Goal: Information Seeking & Learning: Learn about a topic

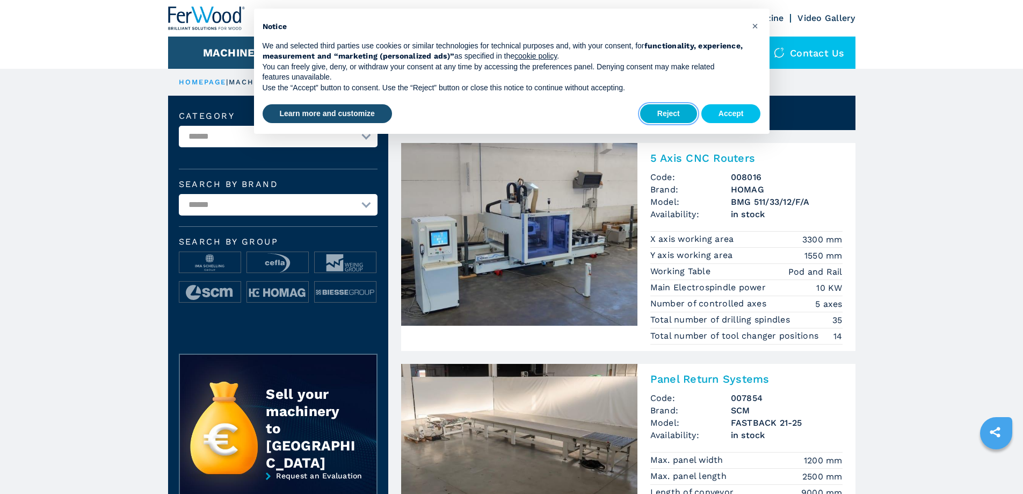
click at [665, 105] on button "Reject" at bounding box center [668, 113] width 57 height 19
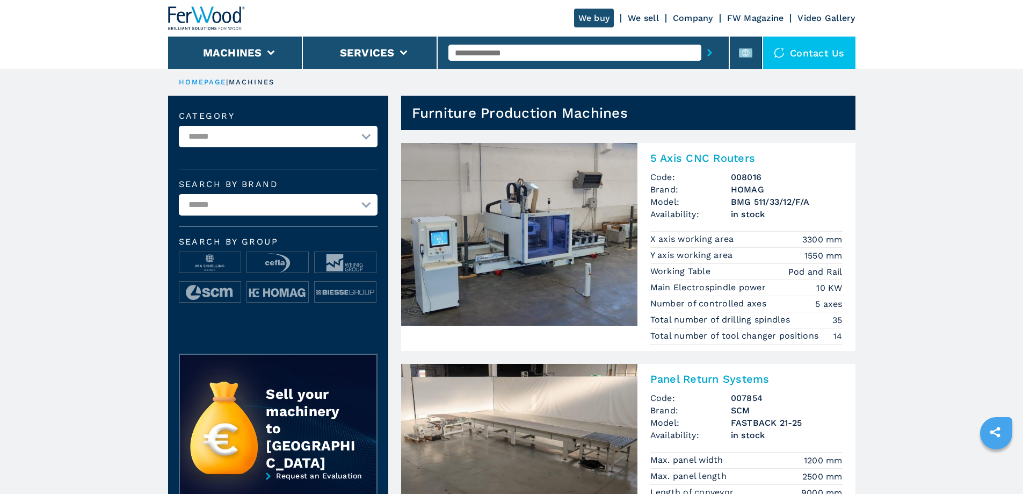
click at [366, 137] on select "**********" at bounding box center [278, 136] width 199 height 21
click at [372, 201] on select "**********" at bounding box center [278, 204] width 199 height 21
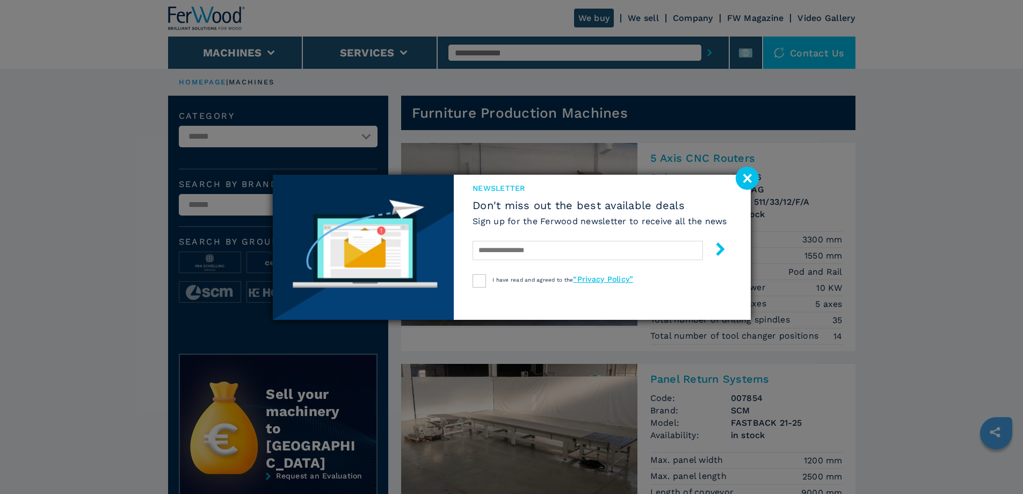
select select "******"
click at [179, 194] on select "**********" at bounding box center [278, 204] width 199 height 21
click at [752, 178] on image at bounding box center [747, 178] width 23 height 23
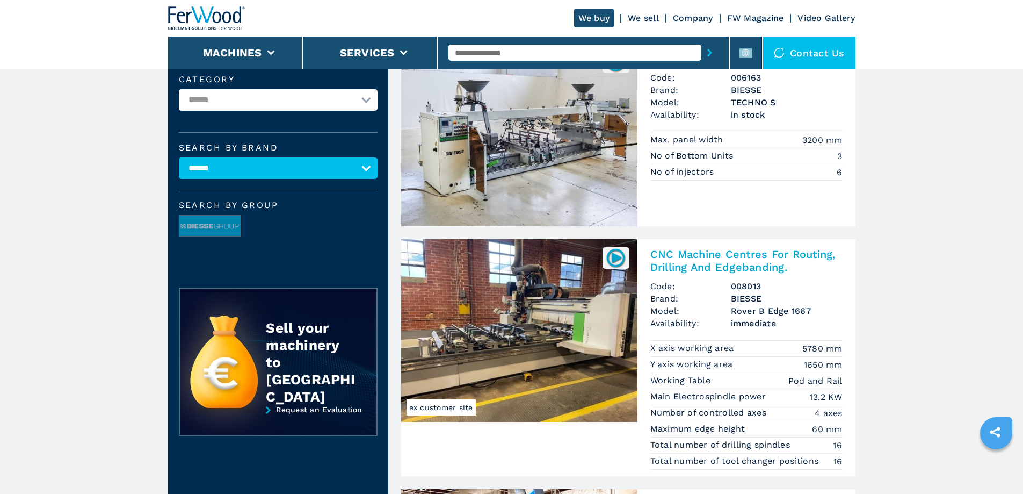
scroll to position [107, 0]
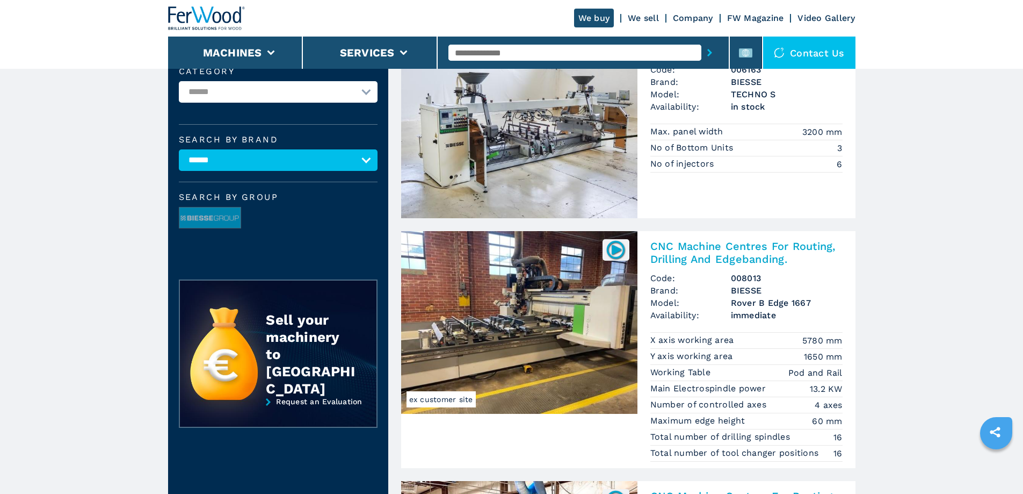
click at [549, 274] on img at bounding box center [519, 322] width 236 height 183
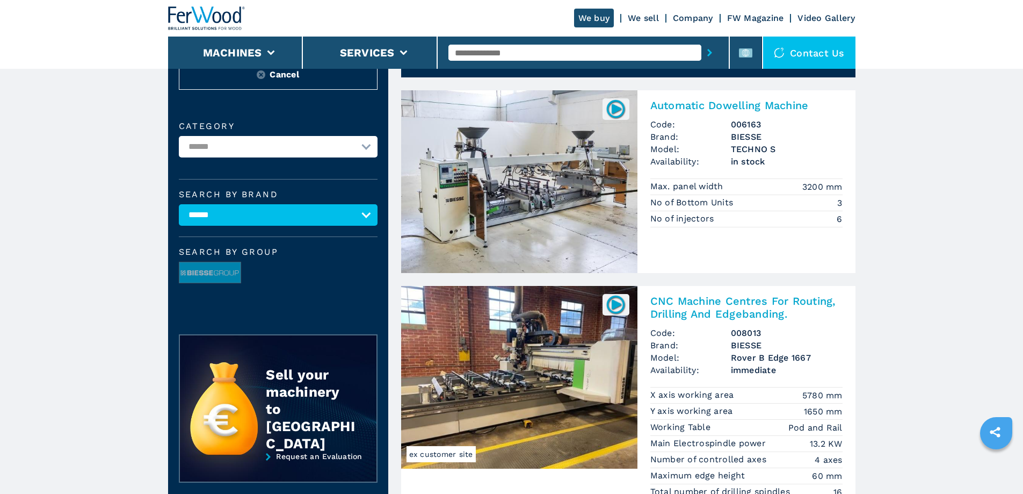
scroll to position [0, 0]
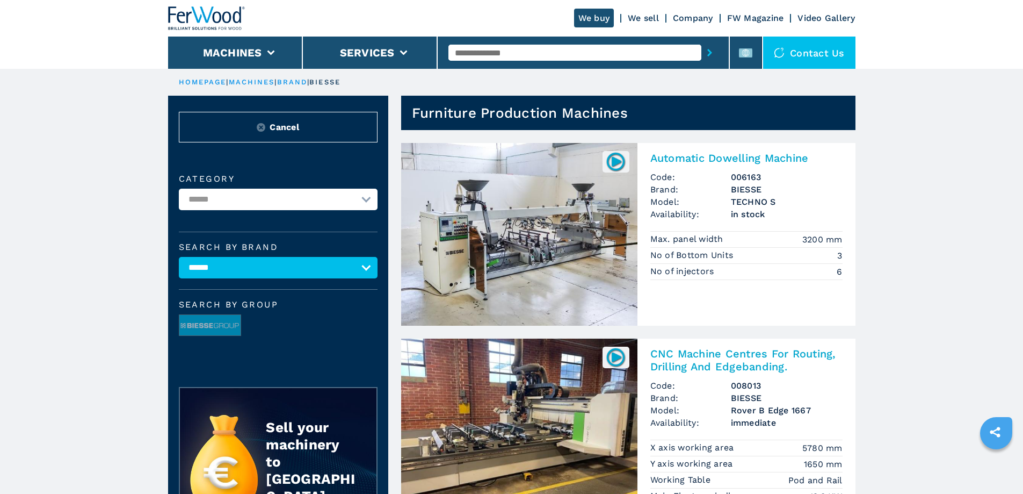
click at [372, 208] on select "**********" at bounding box center [278, 199] width 199 height 21
select select "**********"
click at [179, 196] on select "**********" at bounding box center [278, 199] width 199 height 21
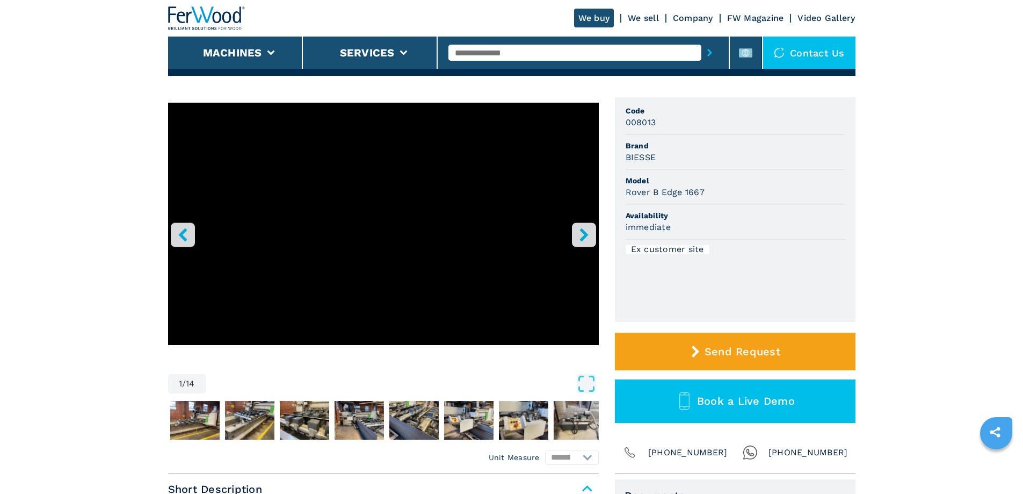
scroll to position [54, 0]
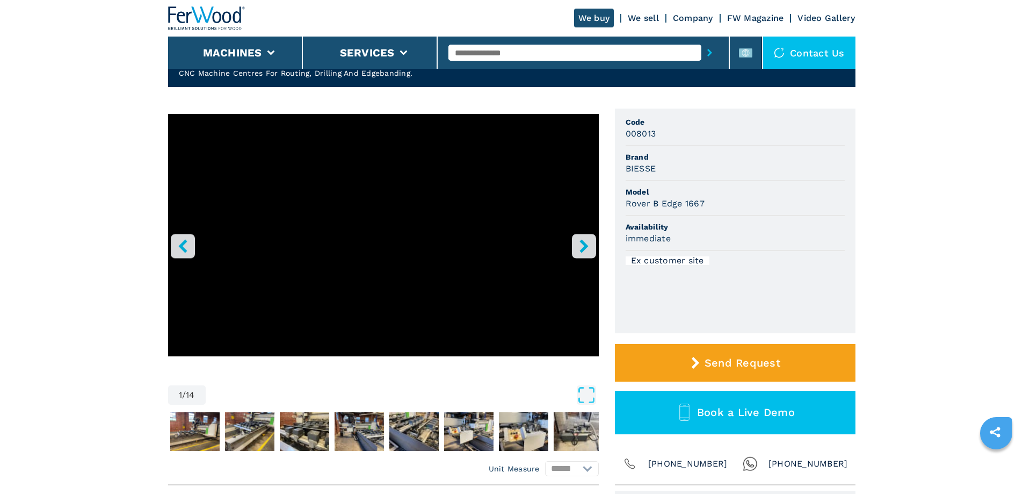
click at [587, 237] on button "right-button" at bounding box center [584, 246] width 24 height 24
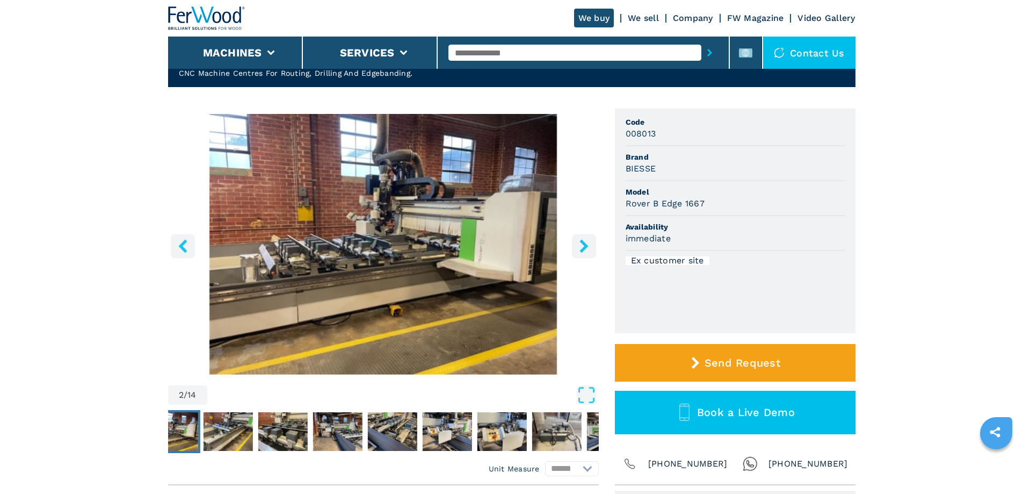
click at [587, 237] on button "right-button" at bounding box center [584, 246] width 24 height 24
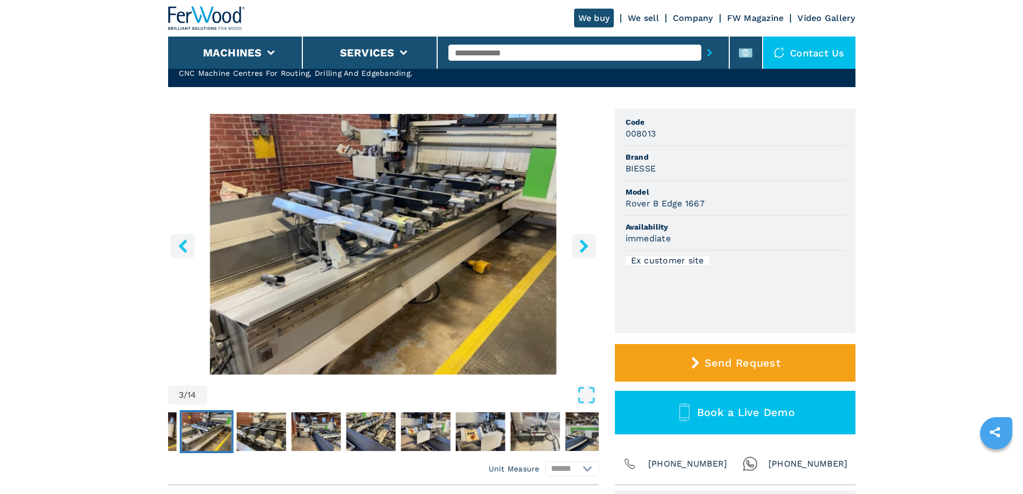
click at [587, 237] on button "right-button" at bounding box center [584, 246] width 24 height 24
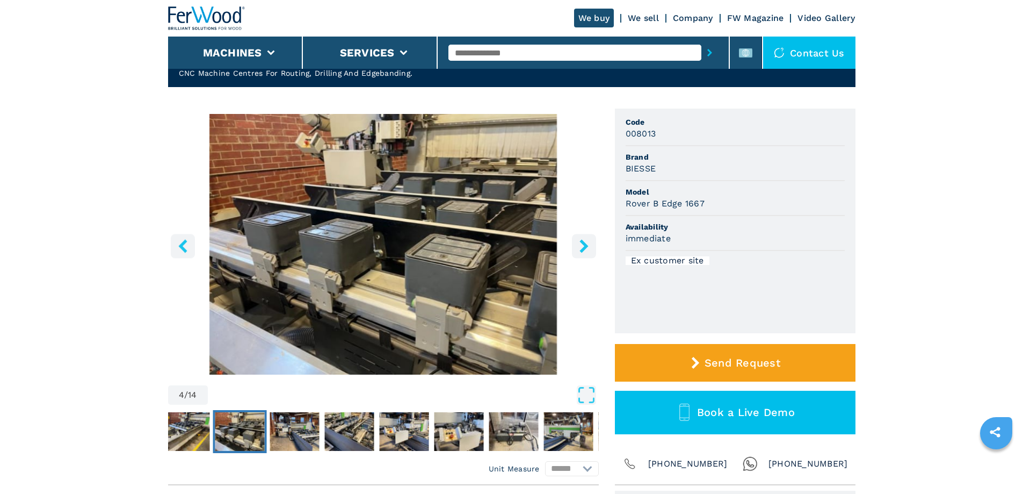
click at [587, 237] on button "right-button" at bounding box center [584, 246] width 24 height 24
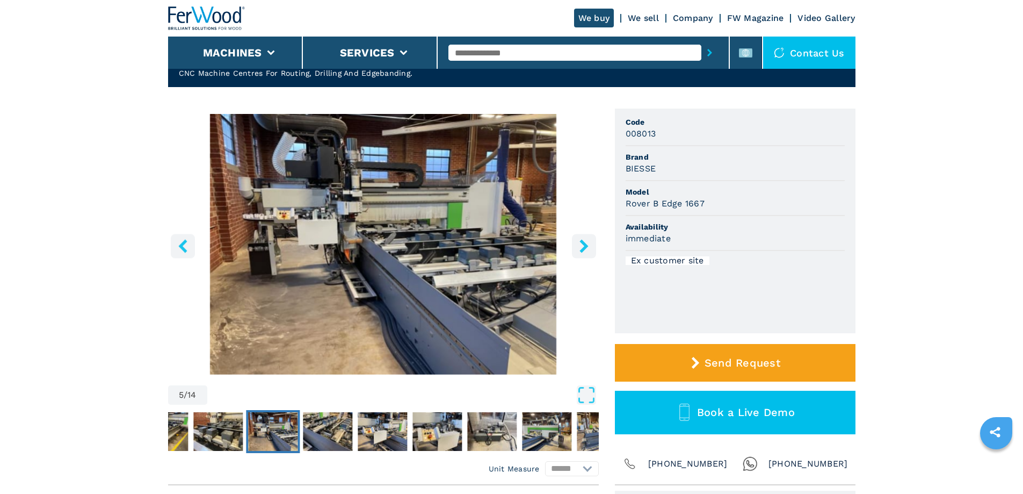
click at [587, 237] on button "right-button" at bounding box center [584, 246] width 24 height 24
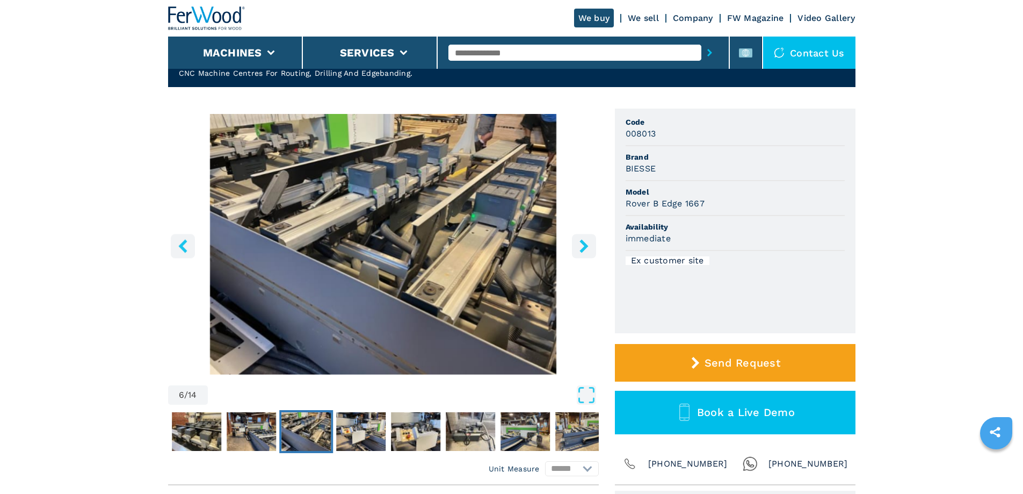
click at [587, 237] on button "right-button" at bounding box center [584, 246] width 24 height 24
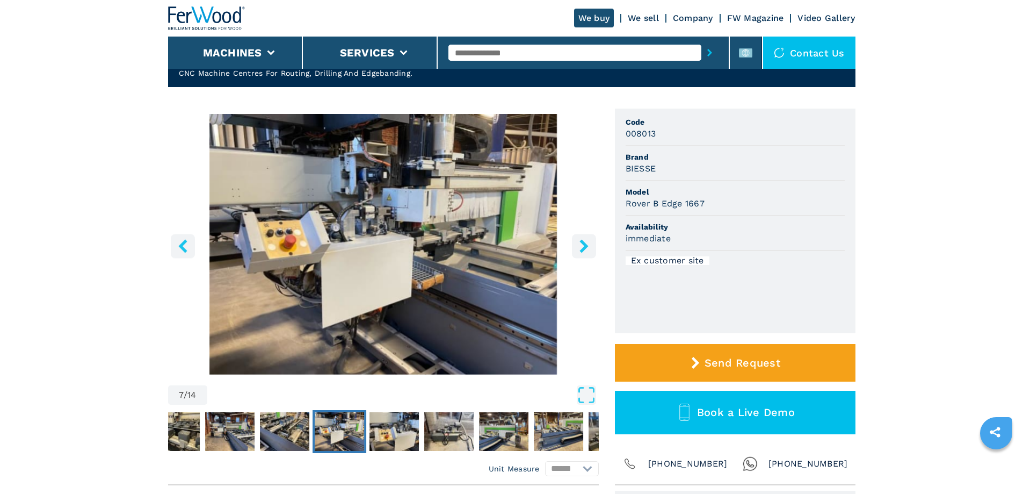
click at [587, 237] on button "right-button" at bounding box center [584, 246] width 24 height 24
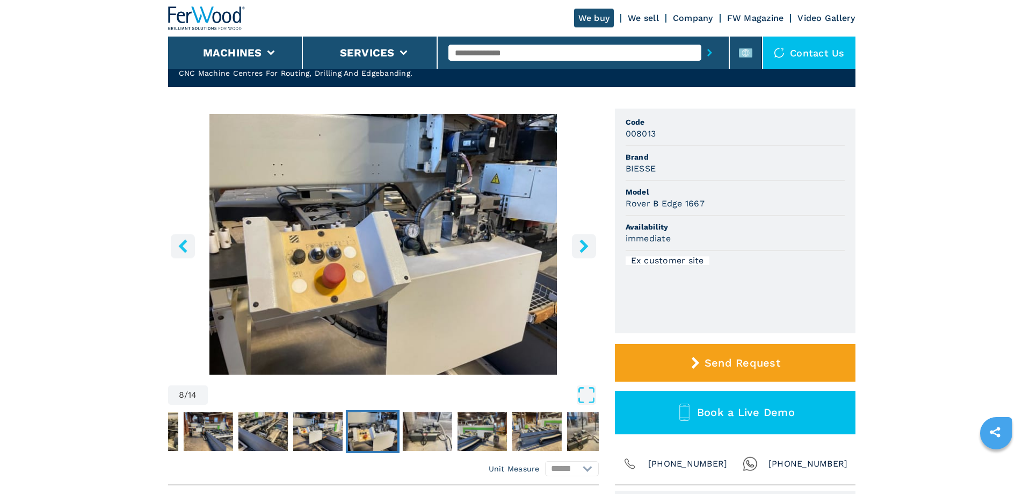
click at [587, 237] on button "right-button" at bounding box center [584, 246] width 24 height 24
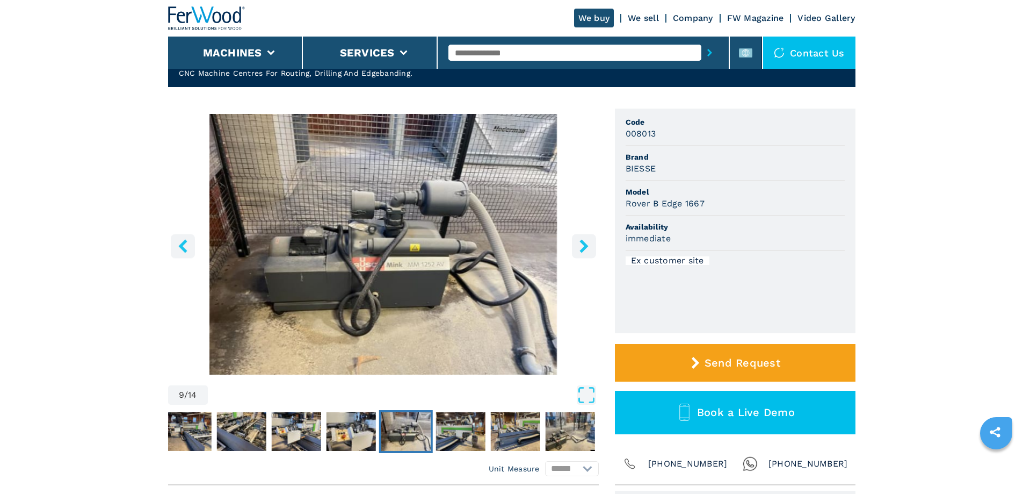
click at [587, 237] on button "right-button" at bounding box center [584, 246] width 24 height 24
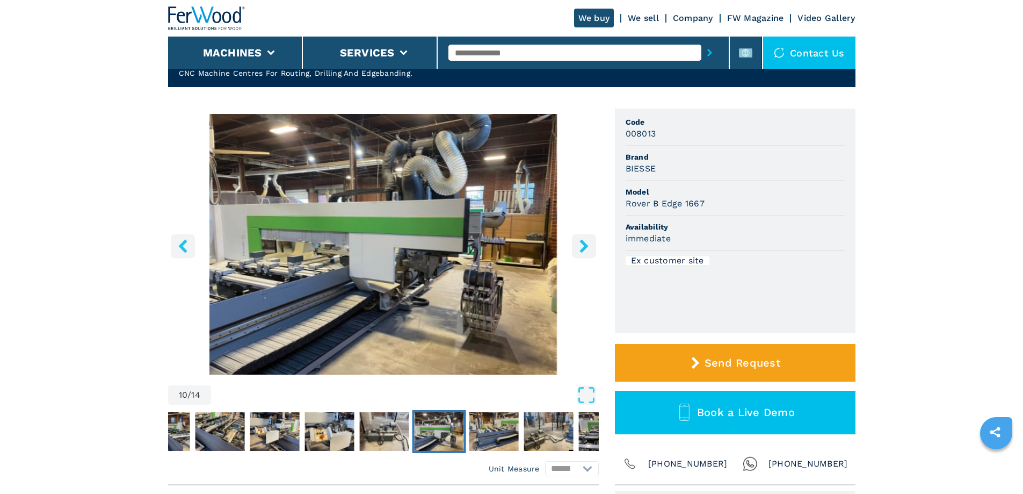
click at [587, 237] on button "right-button" at bounding box center [584, 246] width 24 height 24
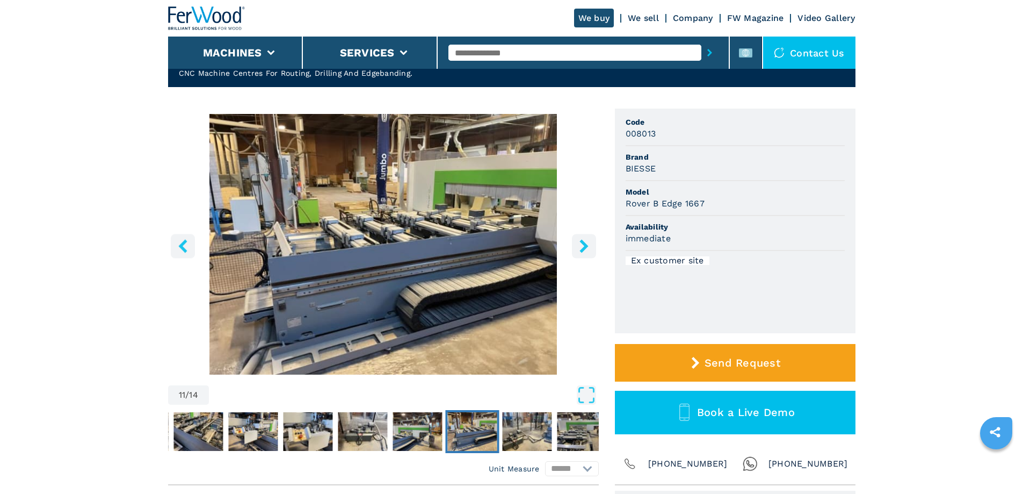
click at [587, 237] on button "right-button" at bounding box center [584, 246] width 24 height 24
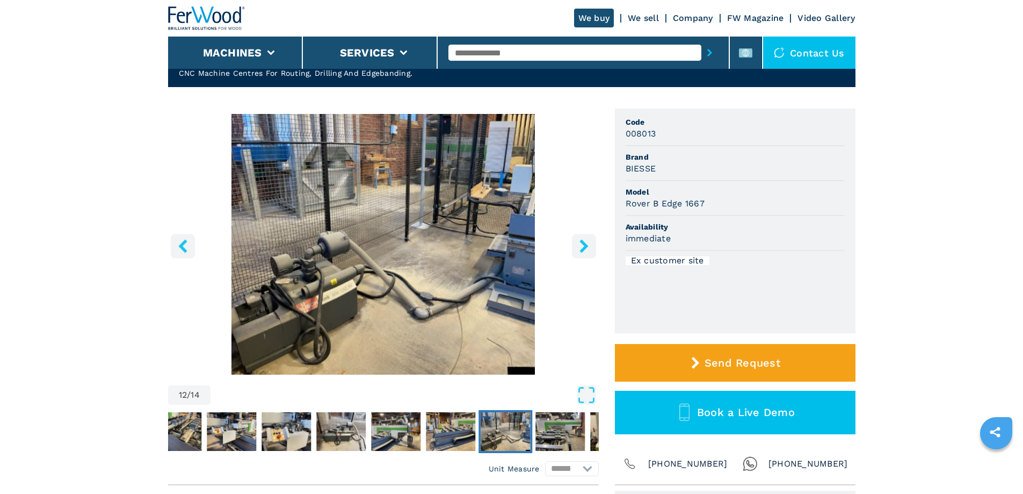
click at [587, 237] on button "right-button" at bounding box center [584, 246] width 24 height 24
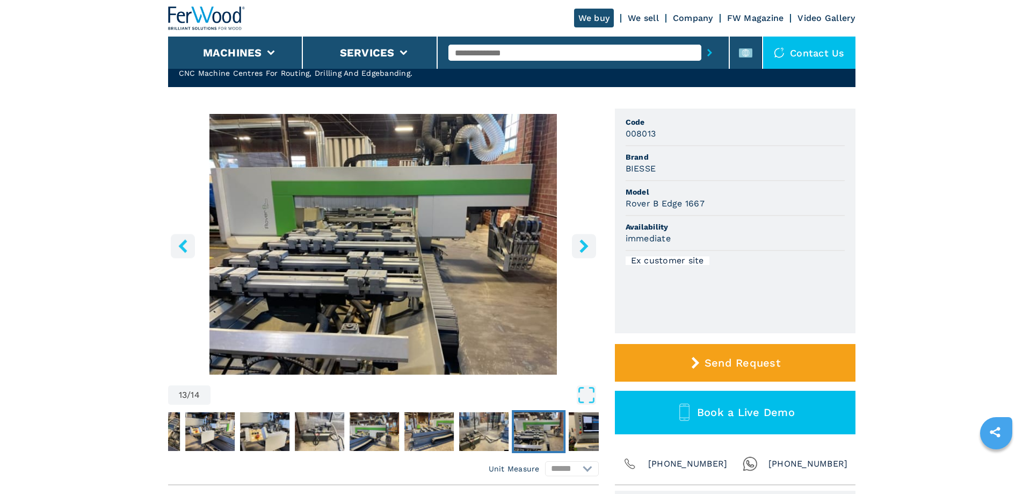
click at [587, 237] on button "right-button" at bounding box center [584, 246] width 24 height 24
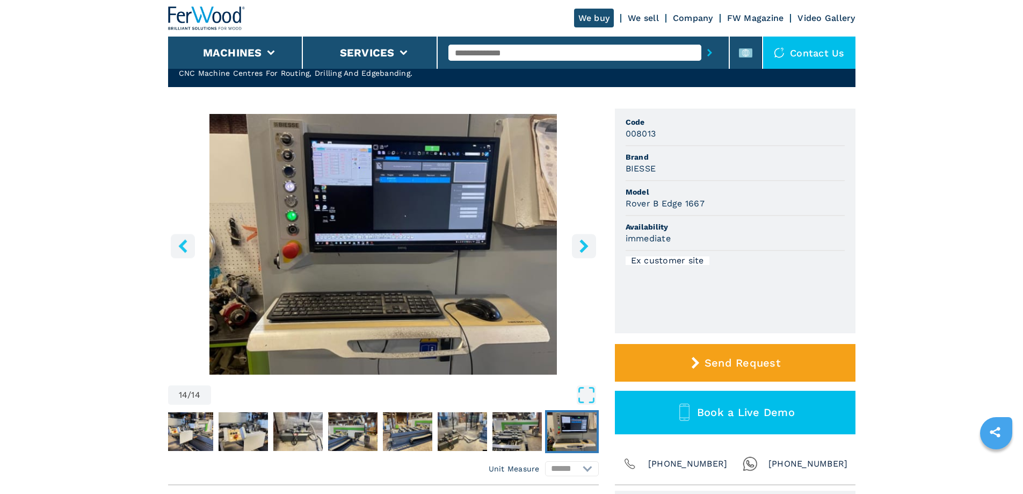
click at [587, 237] on button "right-button" at bounding box center [584, 246] width 24 height 24
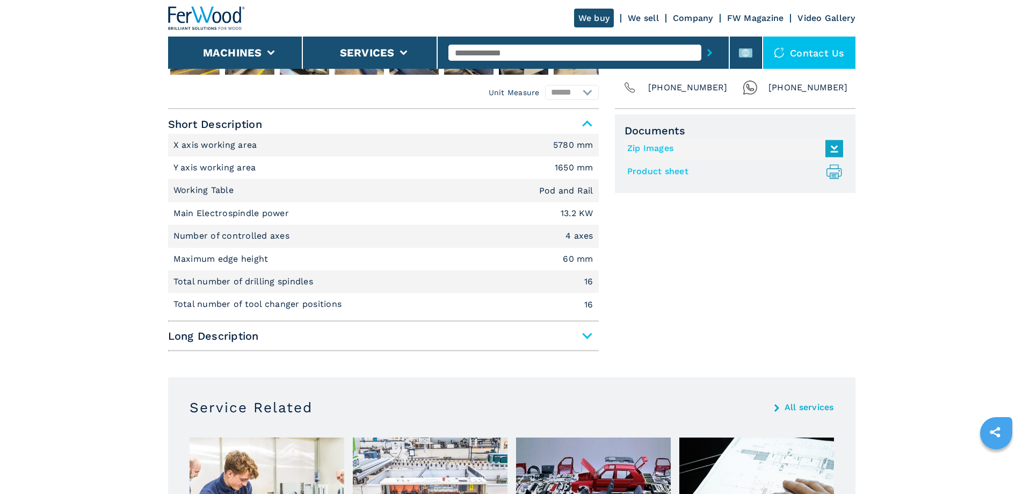
scroll to position [483, 0]
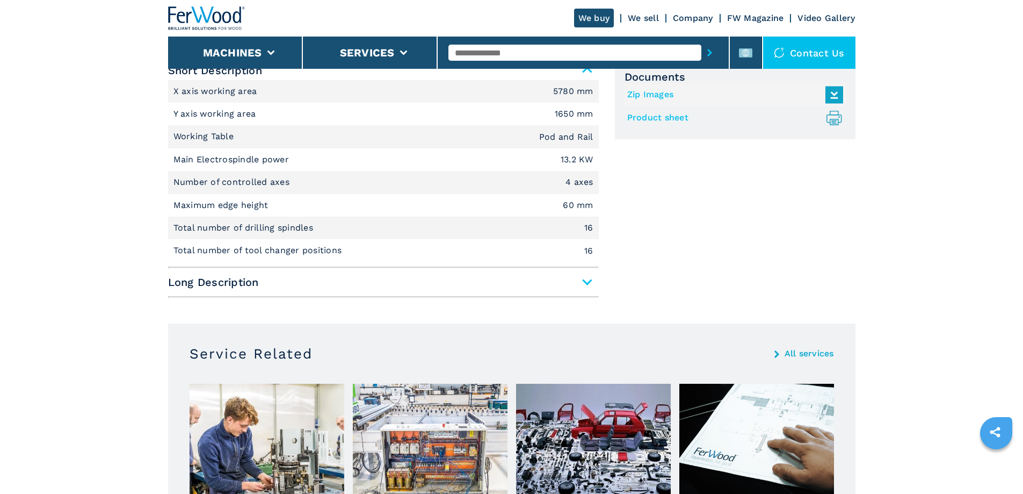
click at [581, 286] on span "Long Description" at bounding box center [383, 281] width 431 height 19
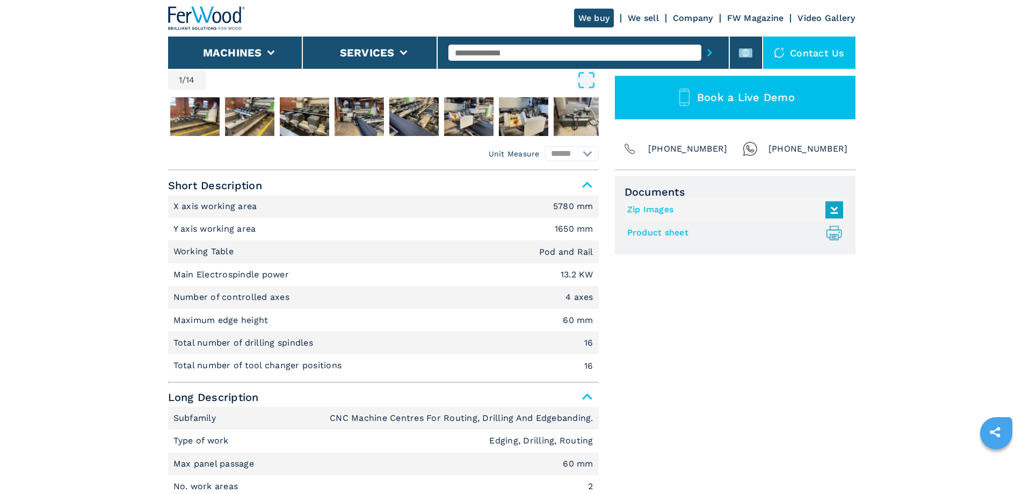
scroll to position [161, 0]
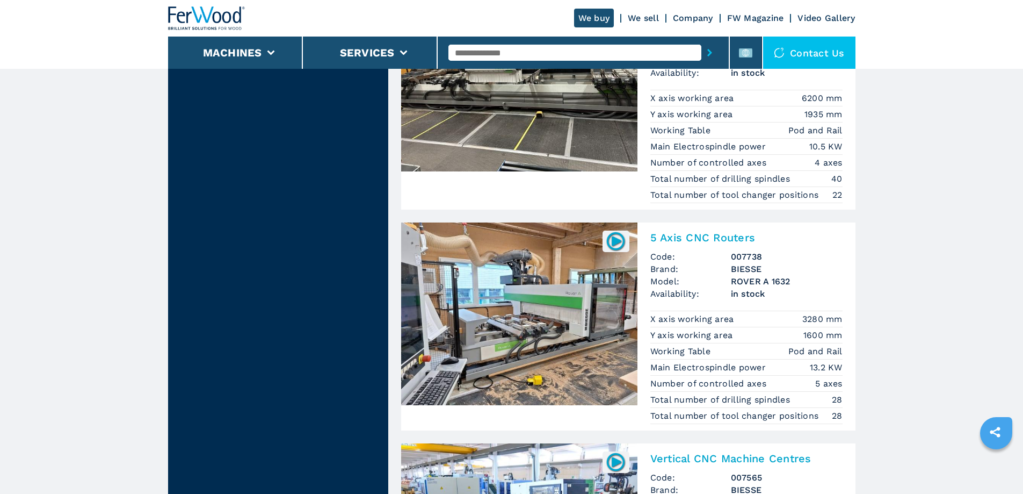
scroll to position [1182, 0]
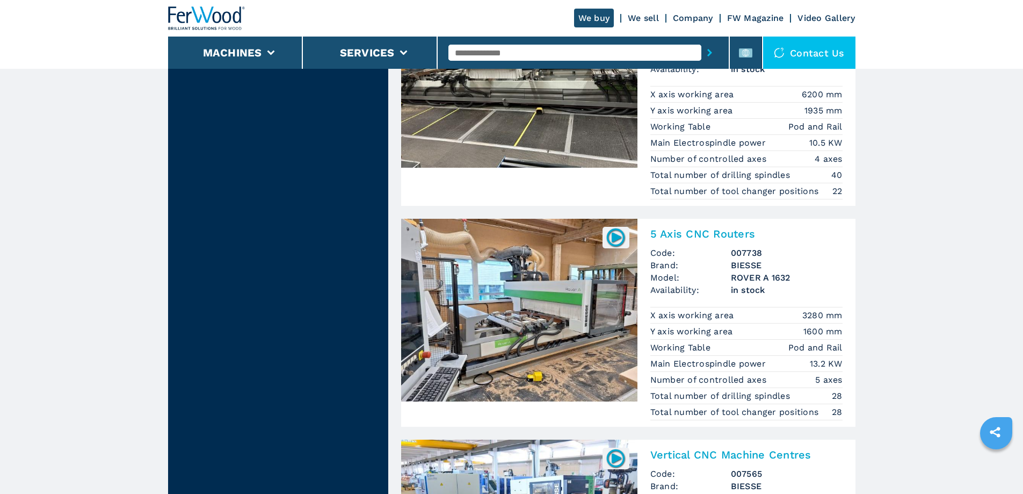
click at [535, 292] on img at bounding box center [519, 310] width 236 height 183
click at [617, 238] on img at bounding box center [615, 237] width 21 height 21
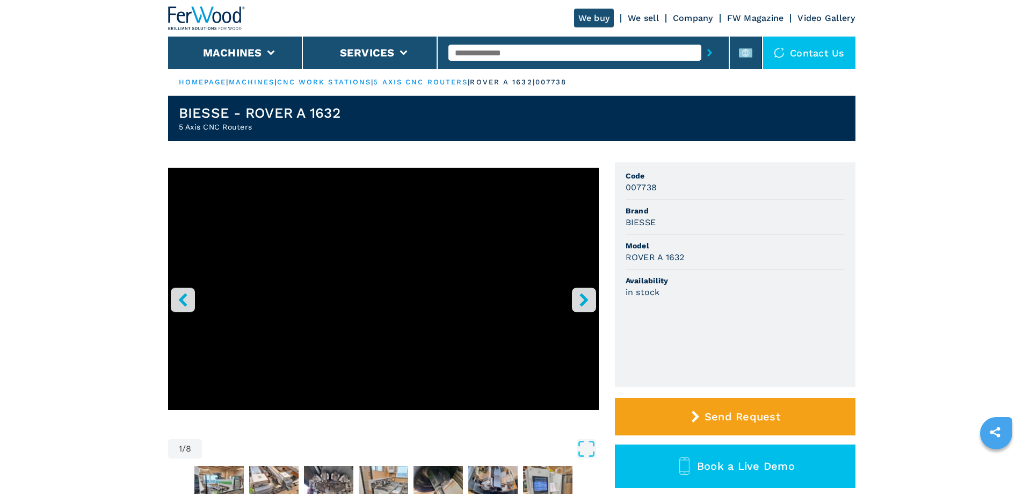
click at [577, 301] on icon "right-button" at bounding box center [583, 299] width 13 height 13
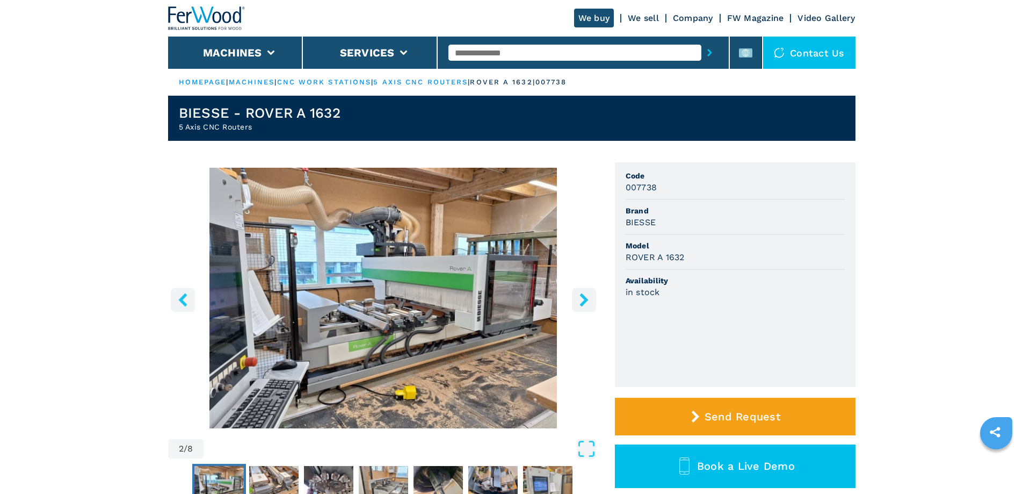
click at [577, 301] on icon "right-button" at bounding box center [583, 299] width 13 height 13
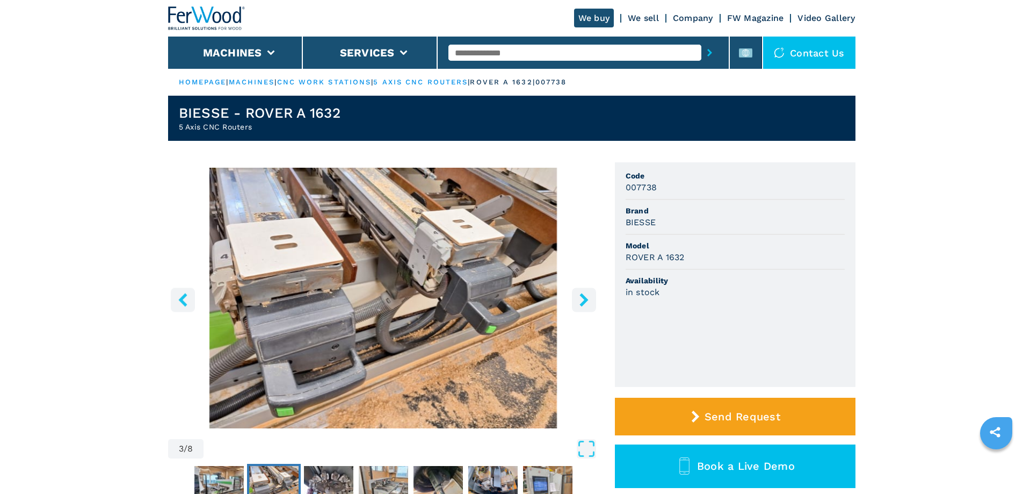
click at [577, 301] on icon "right-button" at bounding box center [583, 299] width 13 height 13
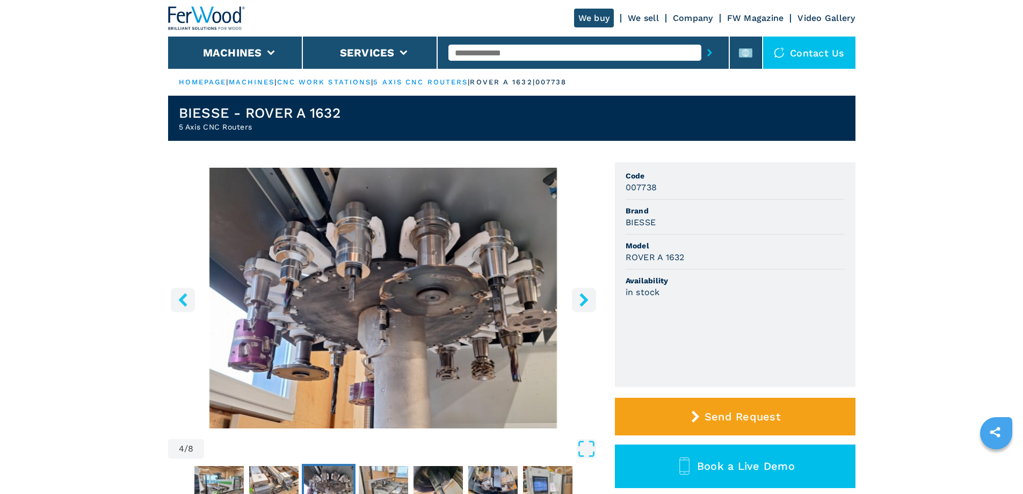
click at [577, 301] on icon "right-button" at bounding box center [583, 299] width 13 height 13
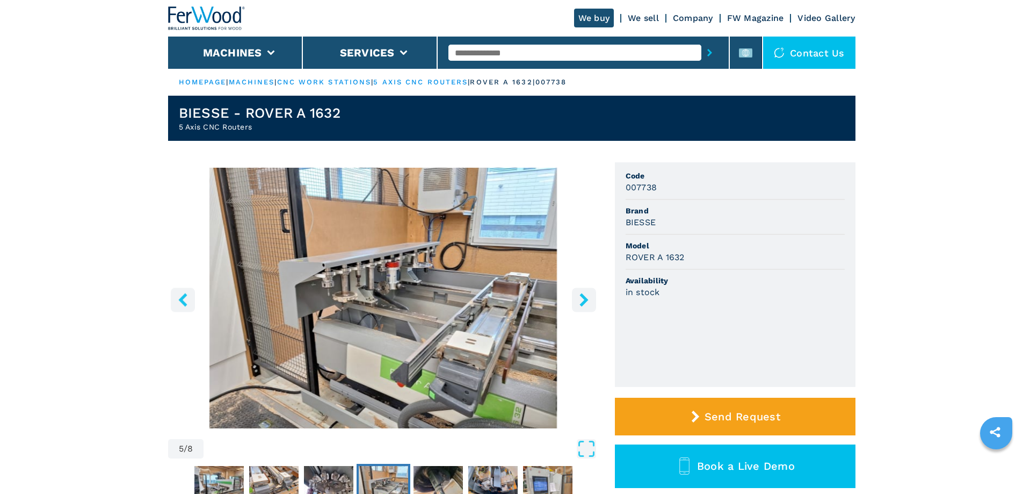
click at [577, 301] on icon "right-button" at bounding box center [583, 299] width 13 height 13
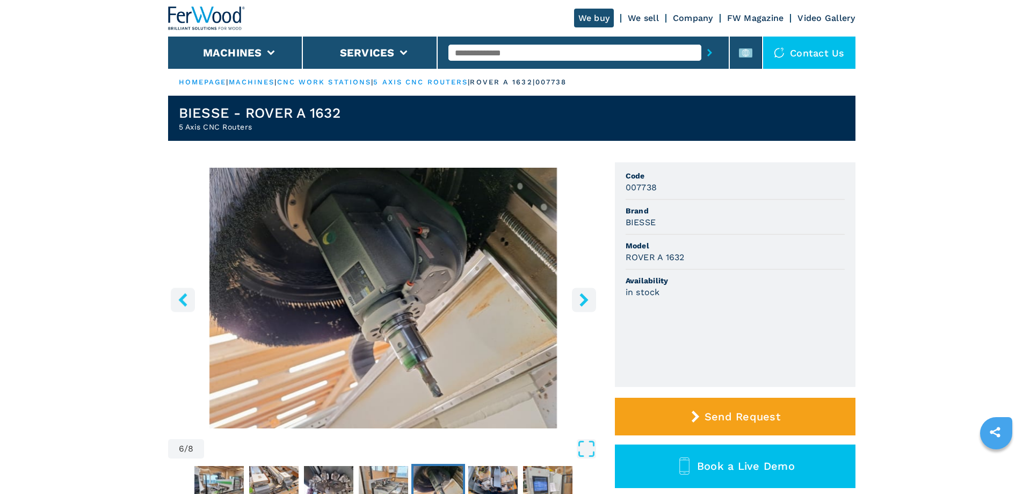
click at [577, 301] on icon "right-button" at bounding box center [583, 299] width 13 height 13
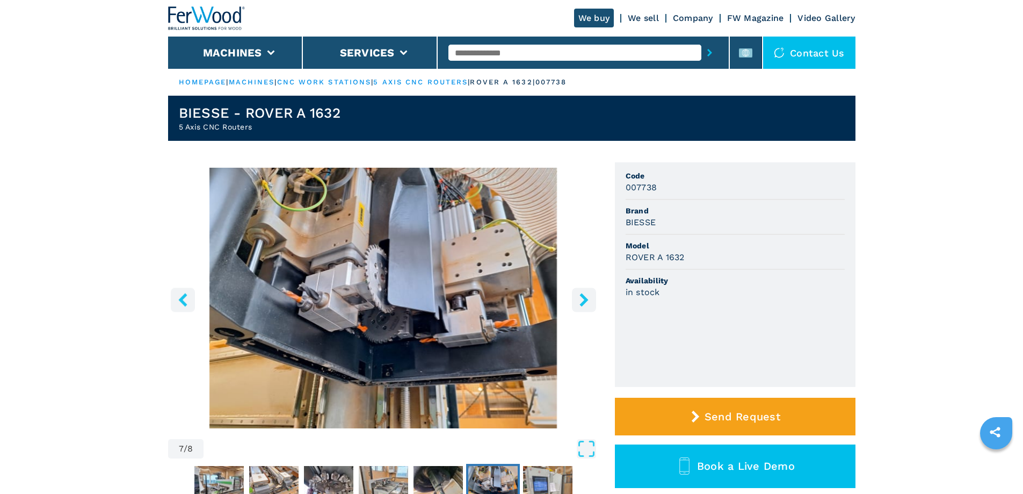
click at [577, 301] on icon "right-button" at bounding box center [583, 299] width 13 height 13
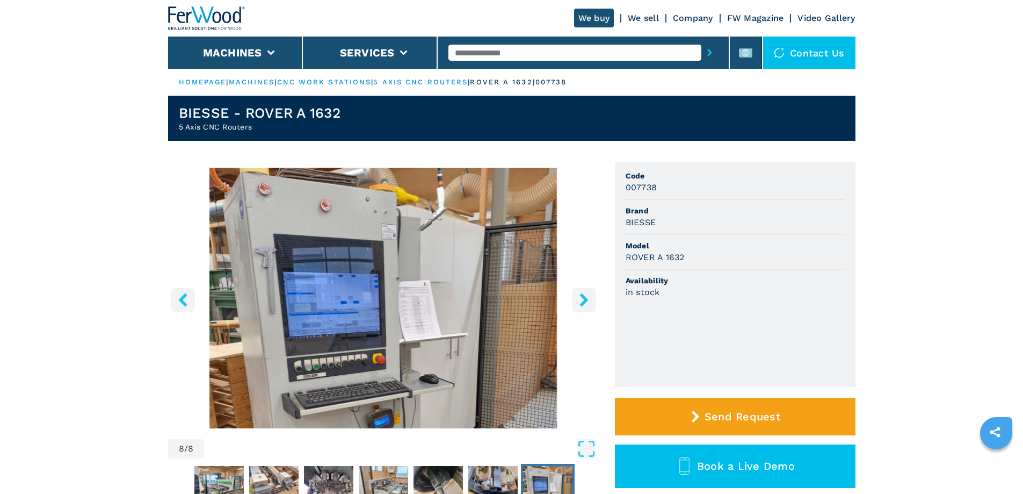
click at [577, 301] on icon "right-button" at bounding box center [583, 299] width 13 height 13
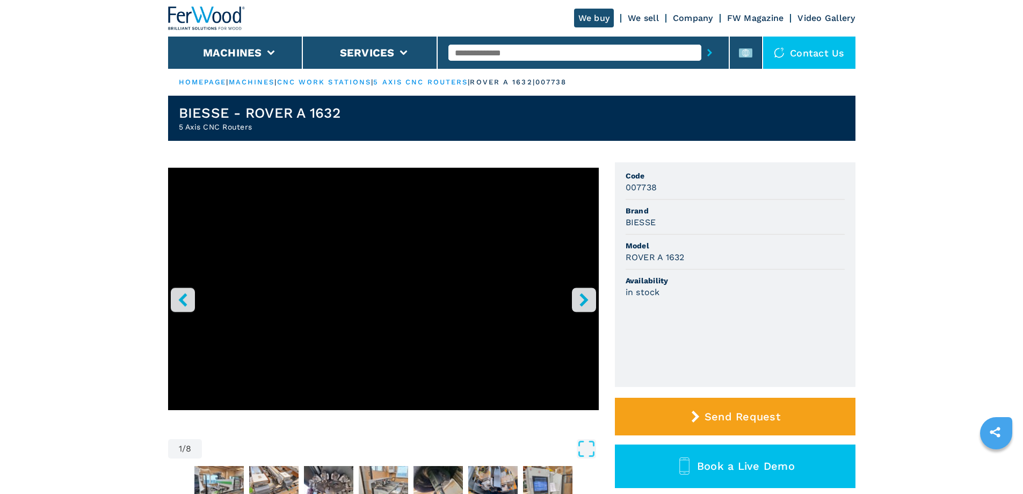
click at [577, 301] on icon "right-button" at bounding box center [583, 299] width 13 height 13
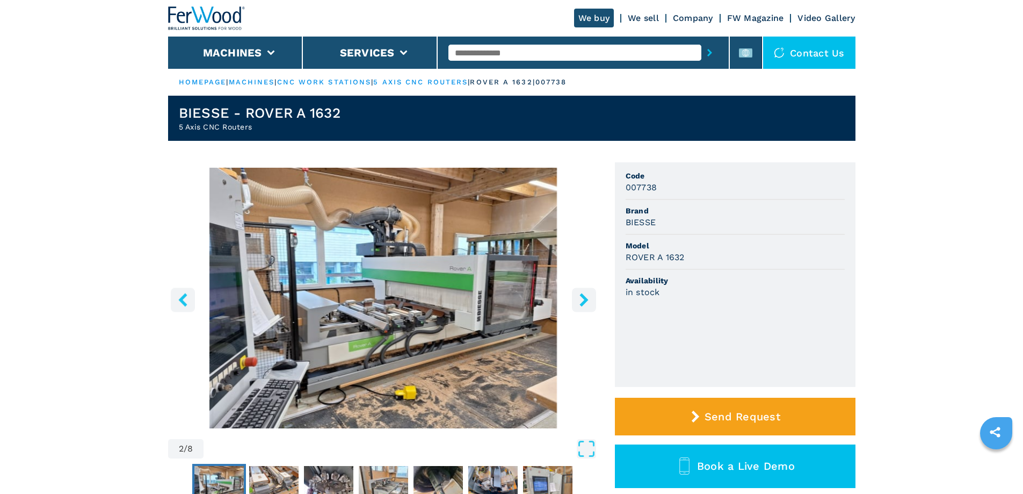
click at [577, 301] on icon "right-button" at bounding box center [583, 299] width 13 height 13
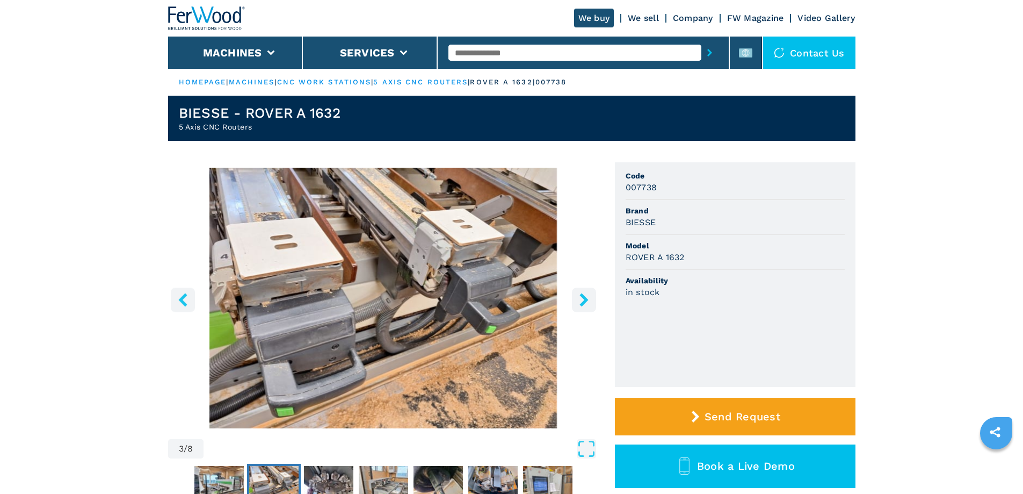
click at [577, 301] on icon "right-button" at bounding box center [583, 299] width 13 height 13
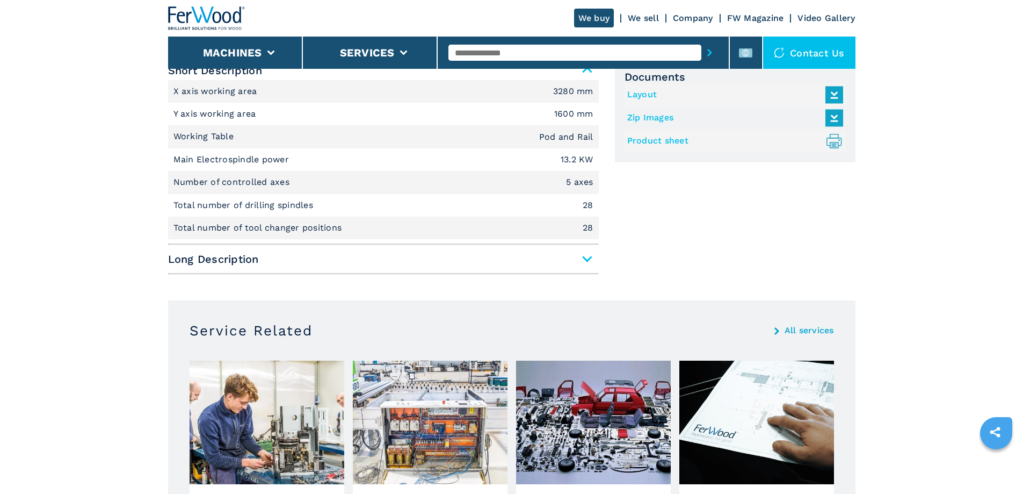
scroll to position [376, 0]
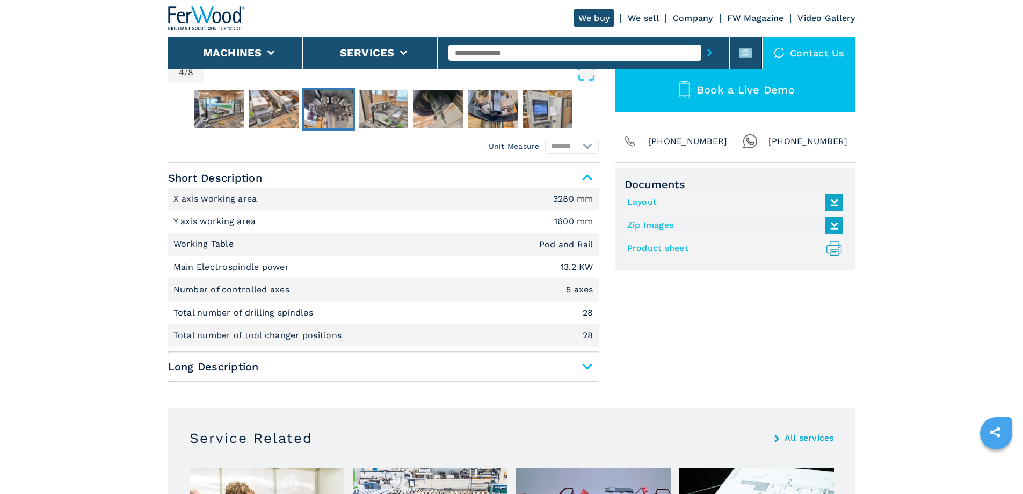
click at [583, 368] on span "Long Description" at bounding box center [383, 366] width 431 height 19
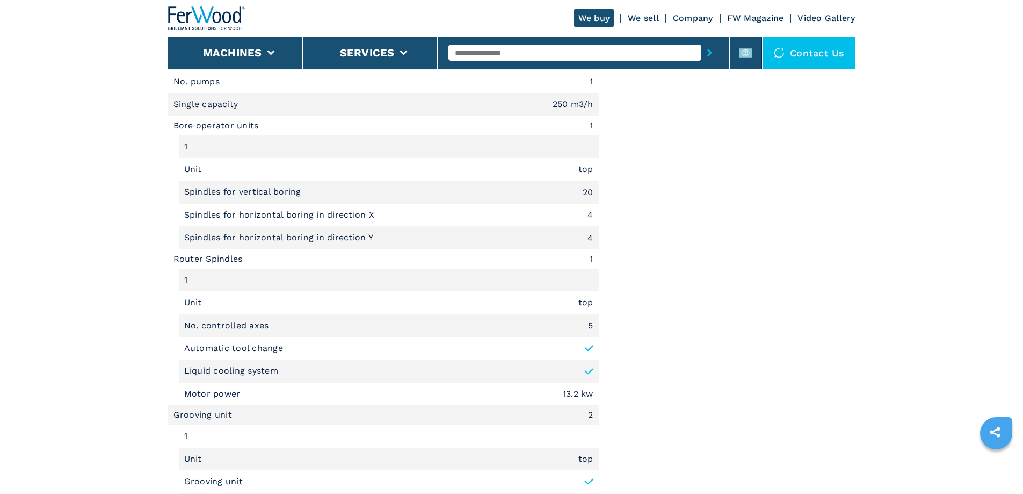
scroll to position [806, 0]
